Goal: Find specific page/section: Find specific page/section

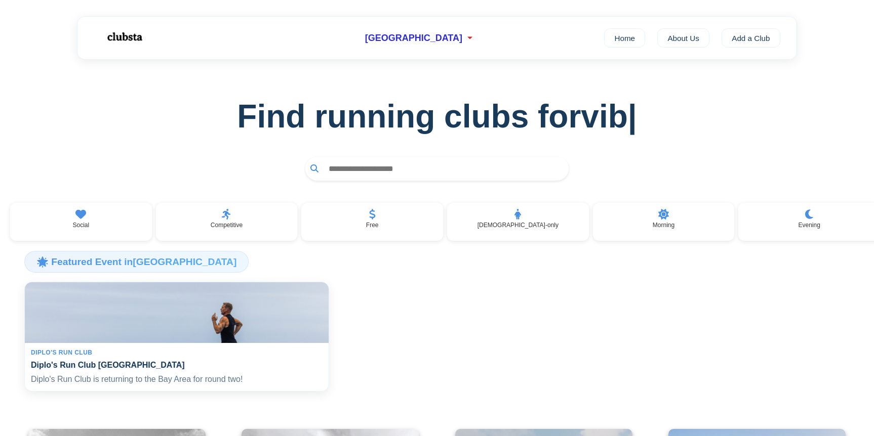
scroll to position [113, 0]
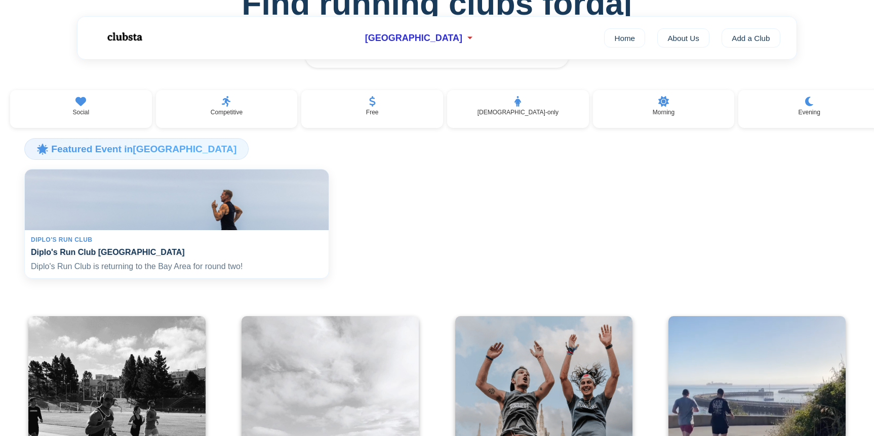
click at [176, 225] on img at bounding box center [176, 200] width 313 height 63
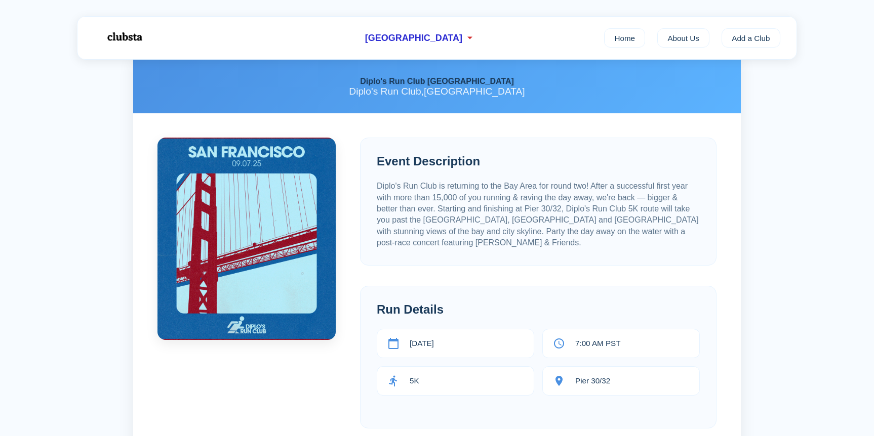
scroll to position [49, 0]
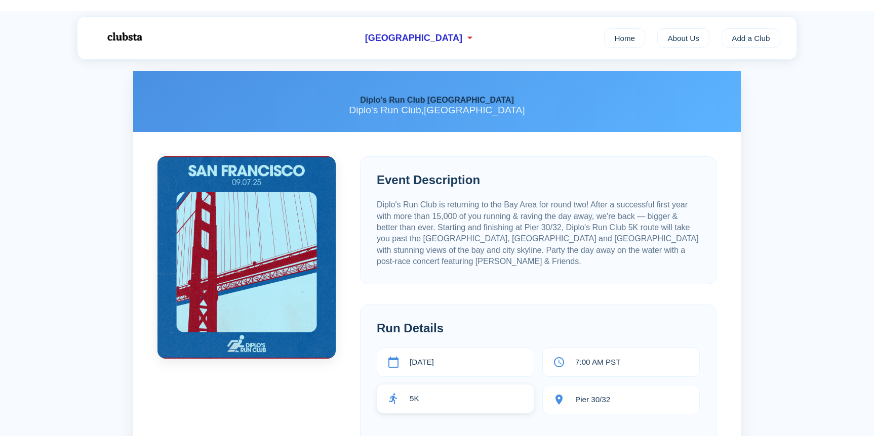
click at [430, 396] on div "5K" at bounding box center [455, 398] width 157 height 29
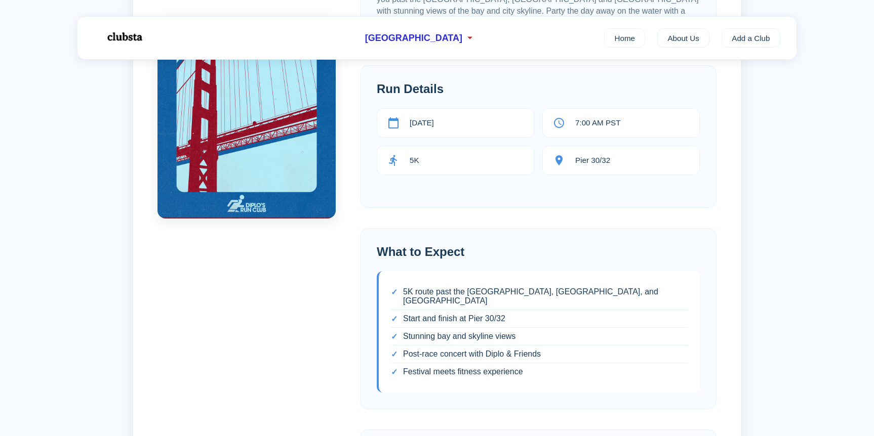
click at [429, 300] on li "5K route past the [GEOGRAPHIC_DATA], [GEOGRAPHIC_DATA], and [GEOGRAPHIC_DATA]" at bounding box center [539, 297] width 297 height 27
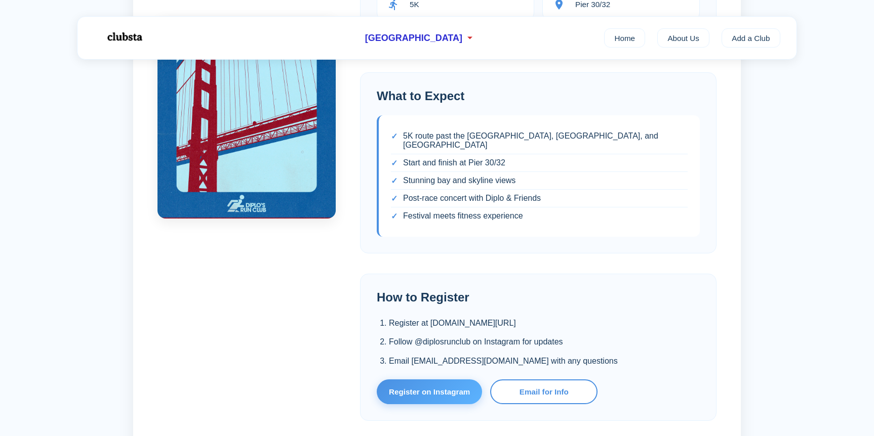
scroll to position [500, 0]
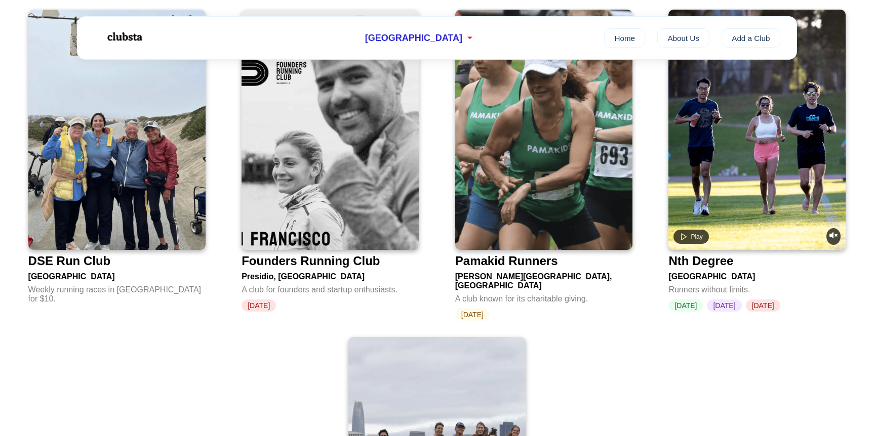
scroll to position [2141, 0]
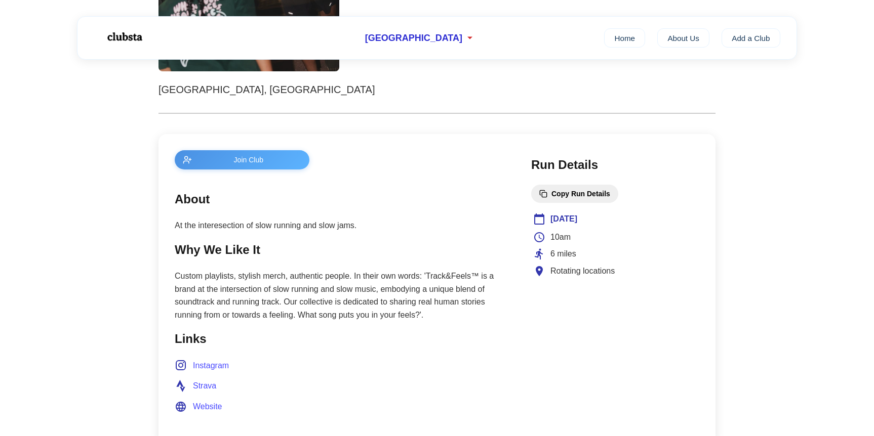
scroll to position [318, 0]
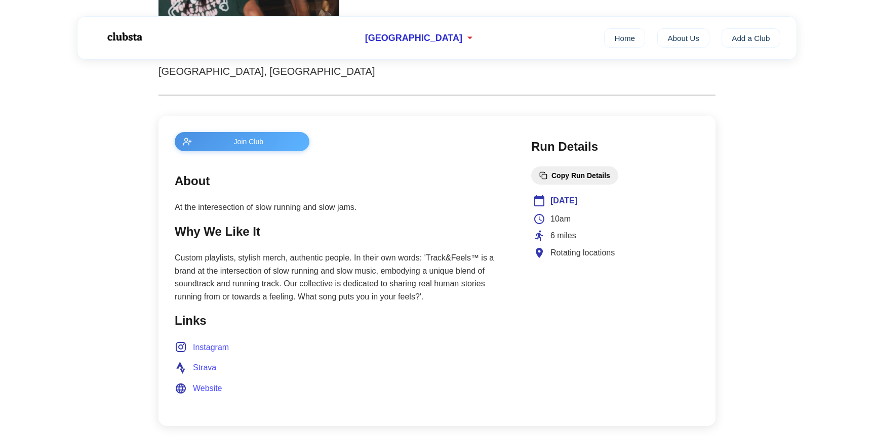
click at [214, 347] on span "Instagram" at bounding box center [211, 347] width 36 height 13
